Goal: Find contact information: Find contact information

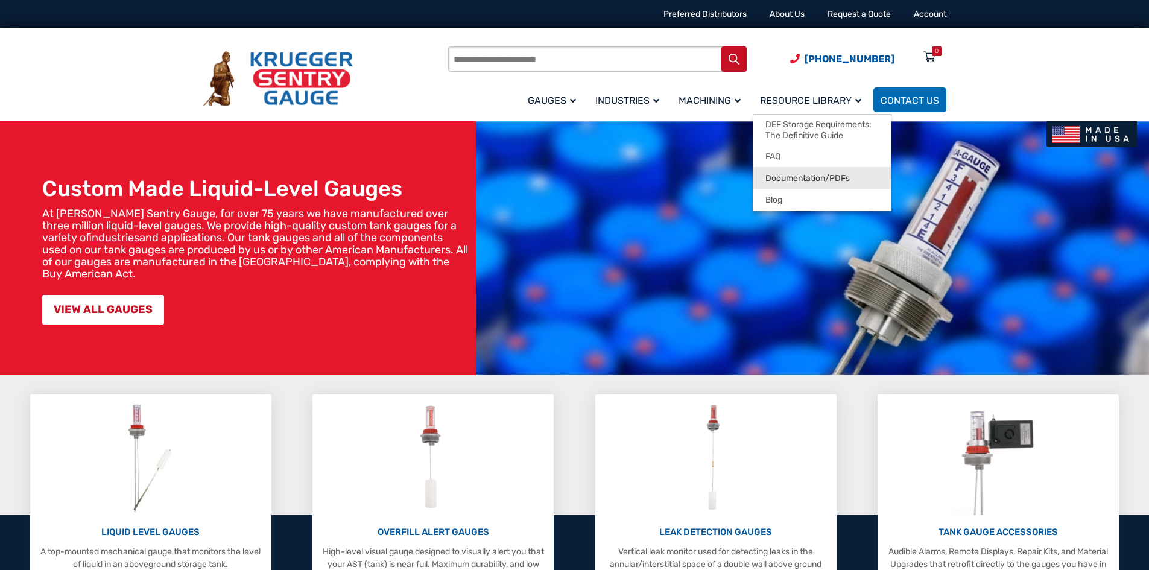
click at [800, 177] on span "Documentation/PDFs" at bounding box center [808, 178] width 84 height 11
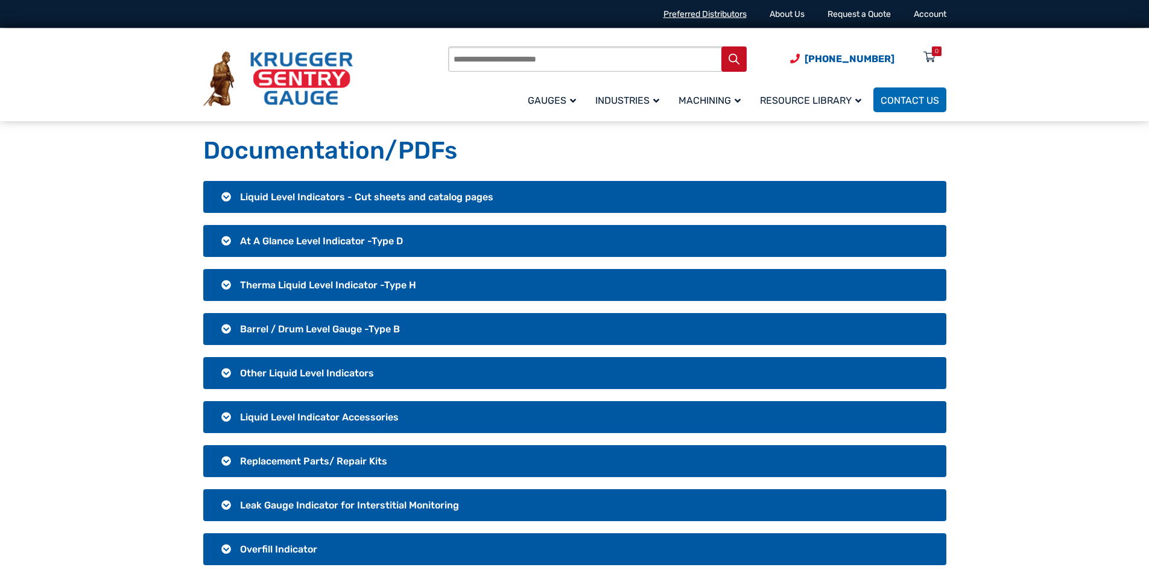
click at [717, 14] on link "Preferred Distributors" at bounding box center [705, 14] width 83 height 10
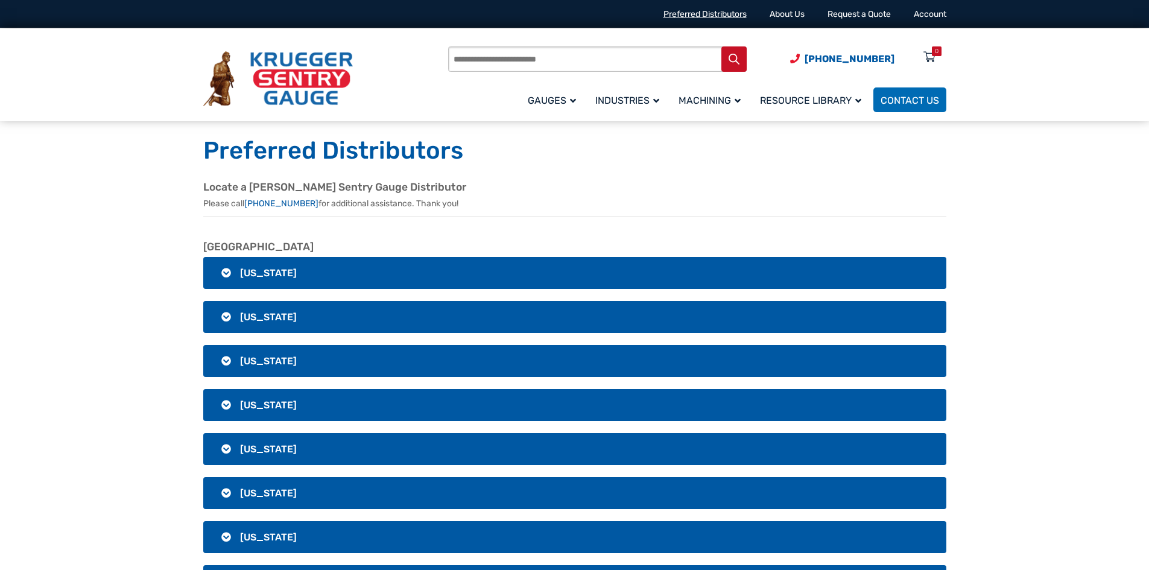
click at [683, 13] on link "Preferred Distributors" at bounding box center [705, 14] width 83 height 10
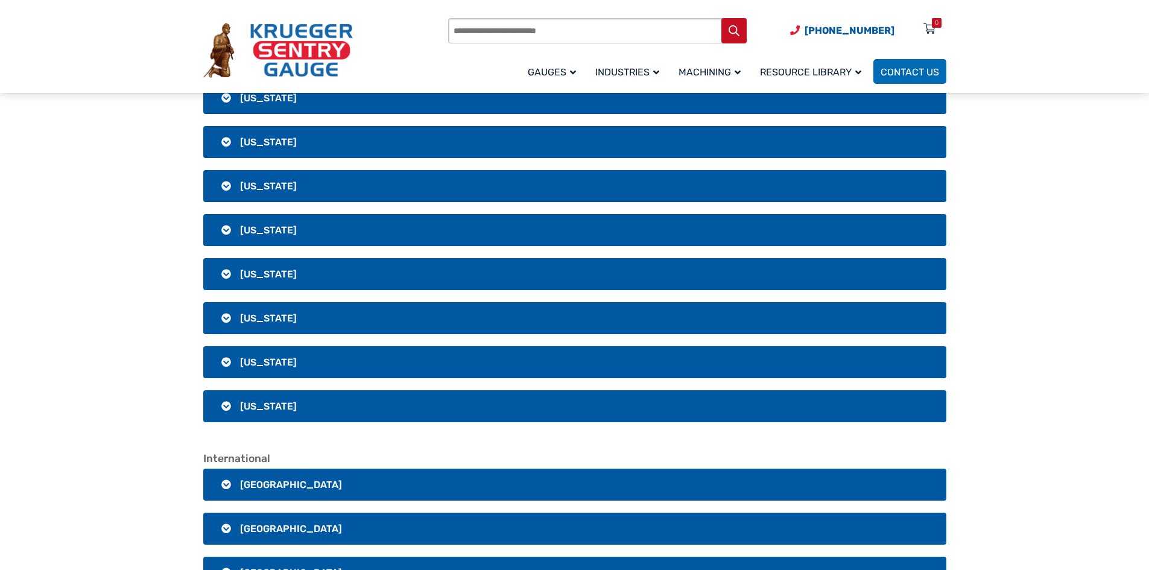
scroll to position [2172, 0]
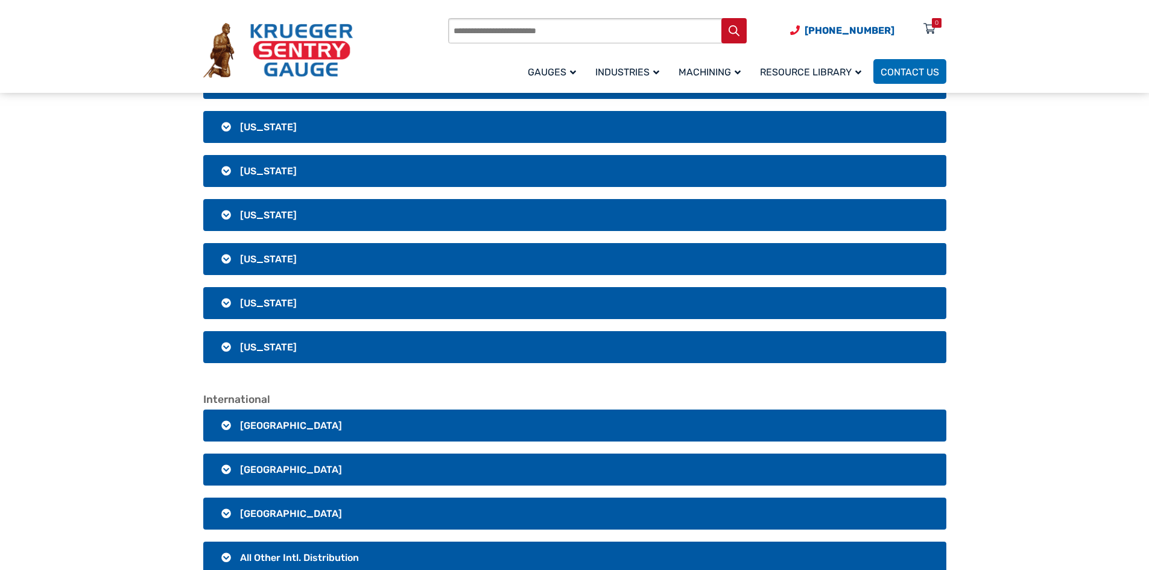
click at [228, 257] on h3 "Wisconsin" at bounding box center [574, 259] width 743 height 32
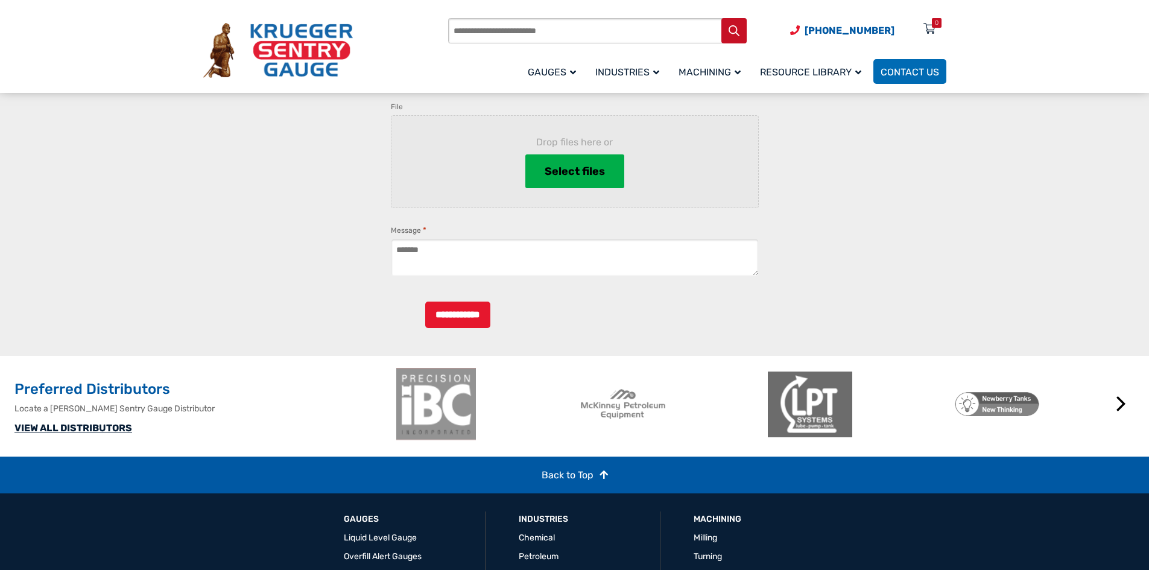
scroll to position [3735, 0]
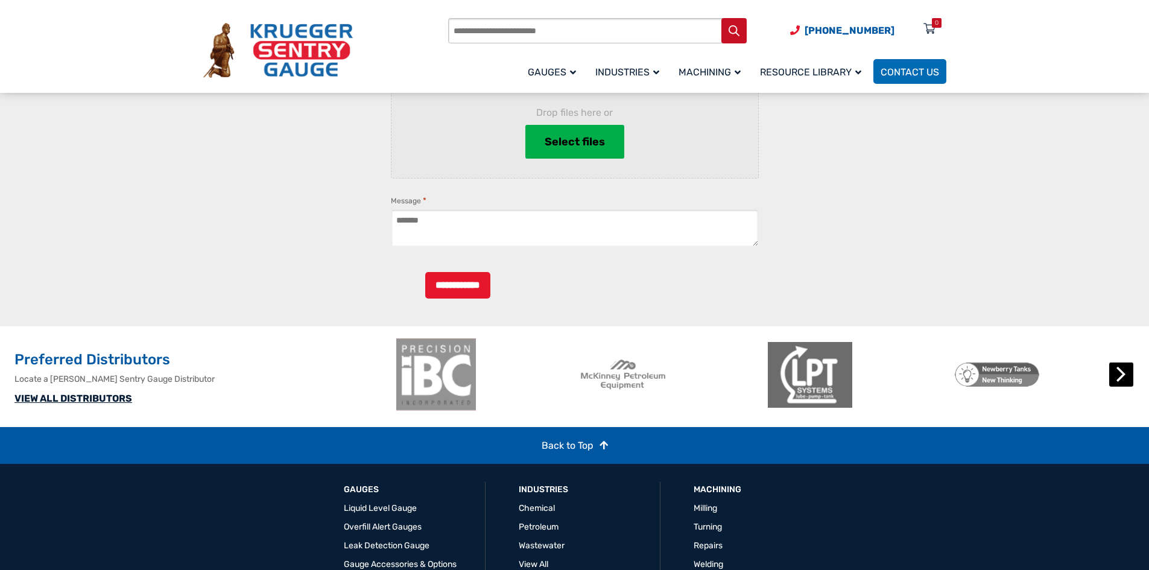
click at [1121, 387] on button "Next" at bounding box center [1121, 375] width 24 height 24
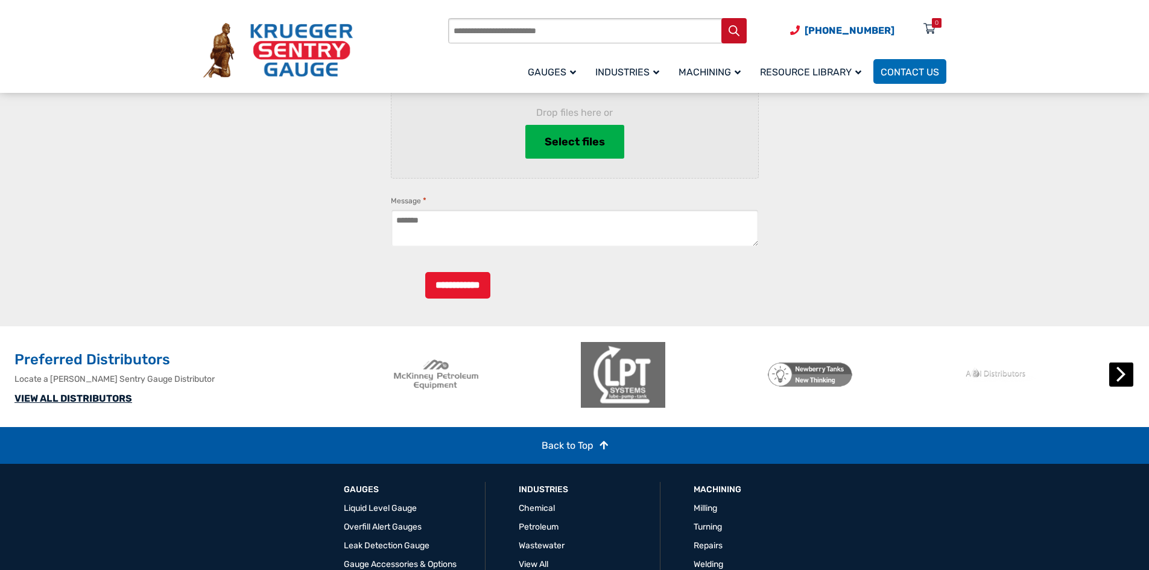
click at [1121, 387] on button "Next" at bounding box center [1121, 375] width 24 height 24
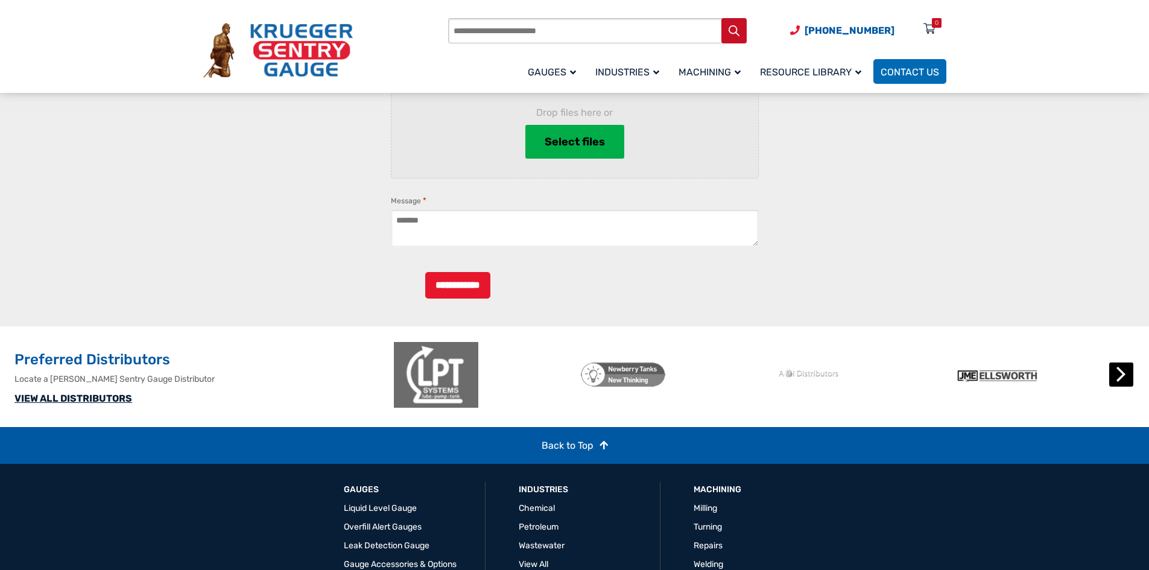
click at [1121, 387] on button "Next" at bounding box center [1121, 375] width 24 height 24
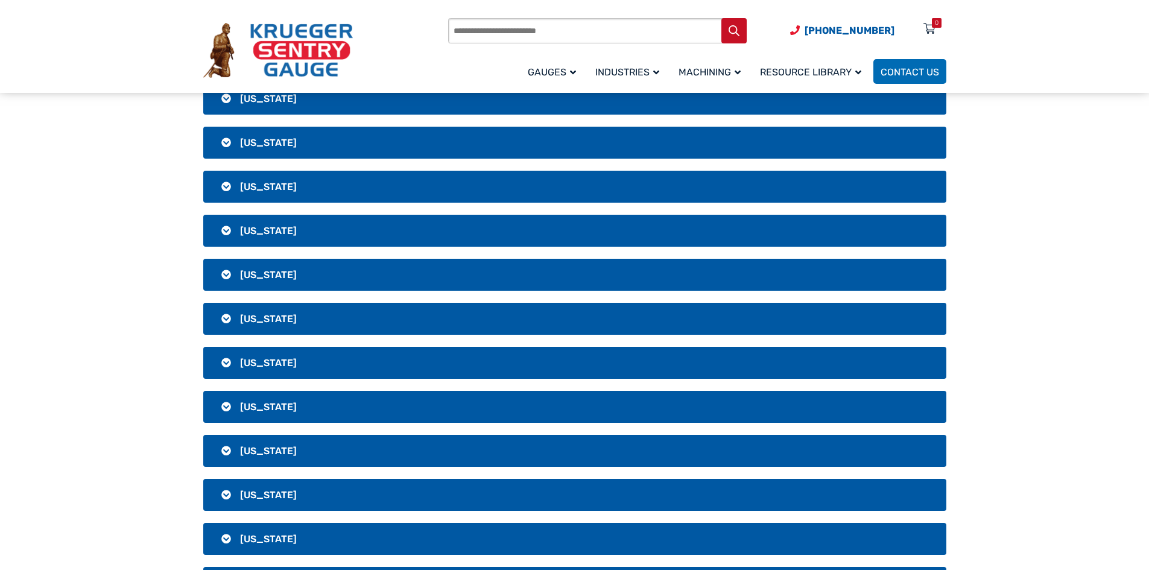
scroll to position [1669, 0]
